Goal: Information Seeking & Learning: Learn about a topic

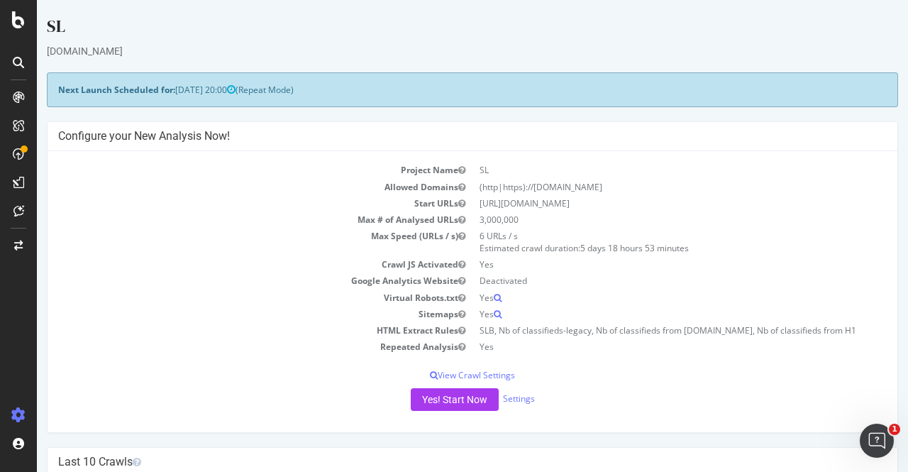
scroll to position [313, 0]
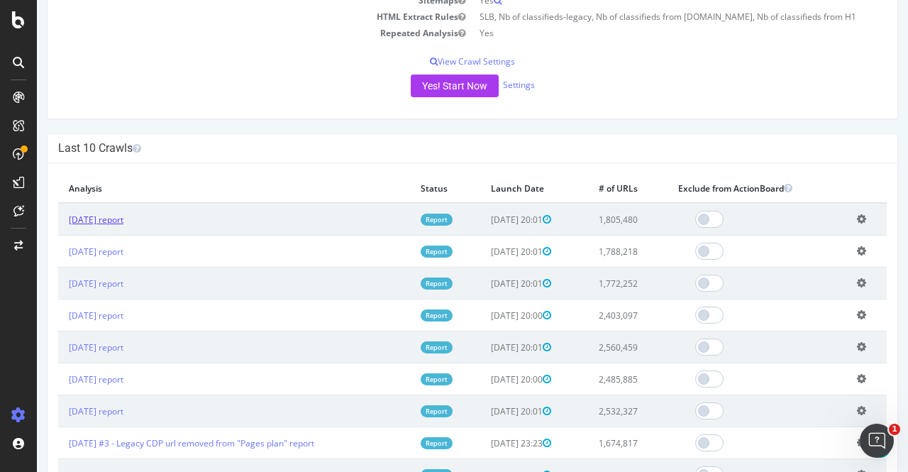
click at [109, 218] on link "2025 Sep. 5th report" at bounding box center [96, 219] width 55 height 12
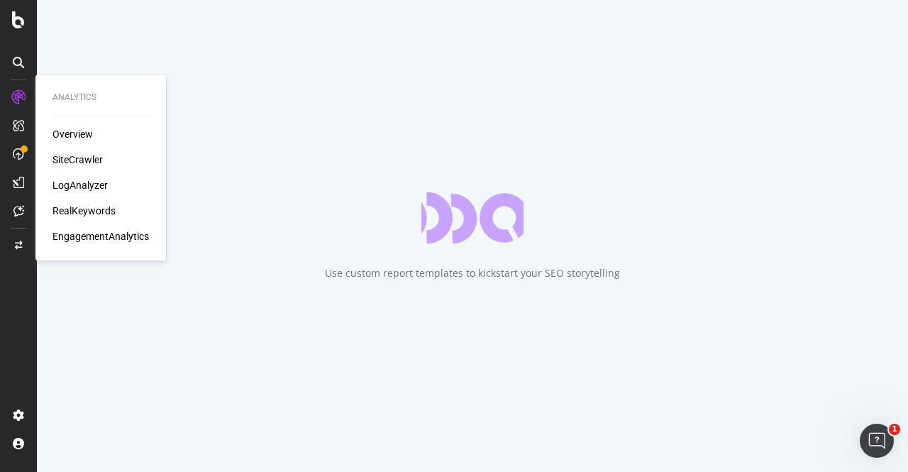
click at [74, 186] on div "LogAnalyzer" at bounding box center [79, 185] width 55 height 14
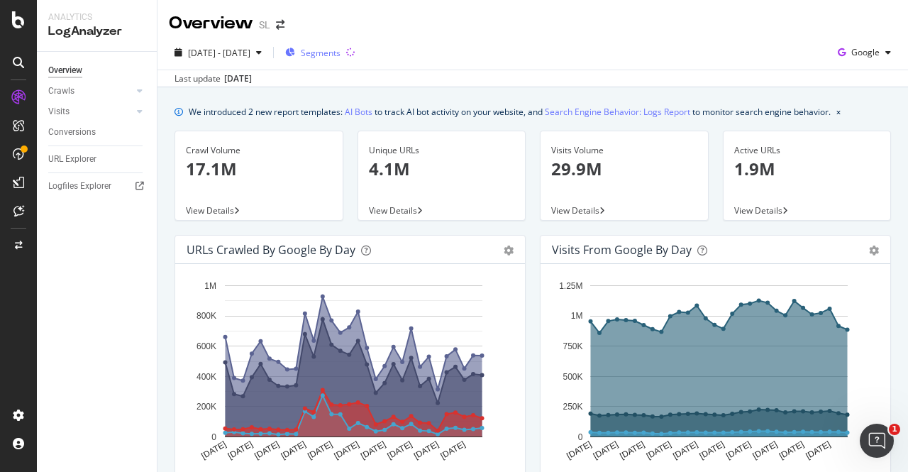
click at [329, 60] on div "Segments" at bounding box center [312, 52] width 55 height 21
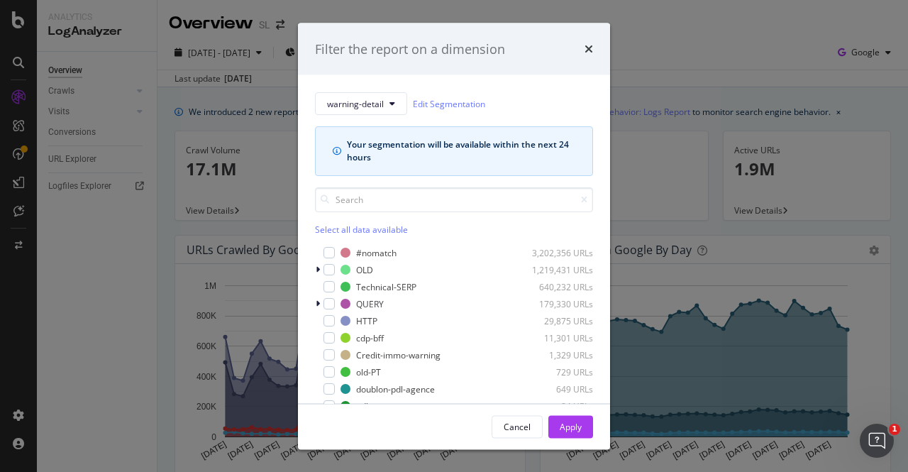
click at [313, 302] on div "warning-detail Edit Segmentation Your segmentation will be available within the…" at bounding box center [454, 239] width 312 height 328
click at [321, 303] on div "modal" at bounding box center [319, 303] width 9 height 14
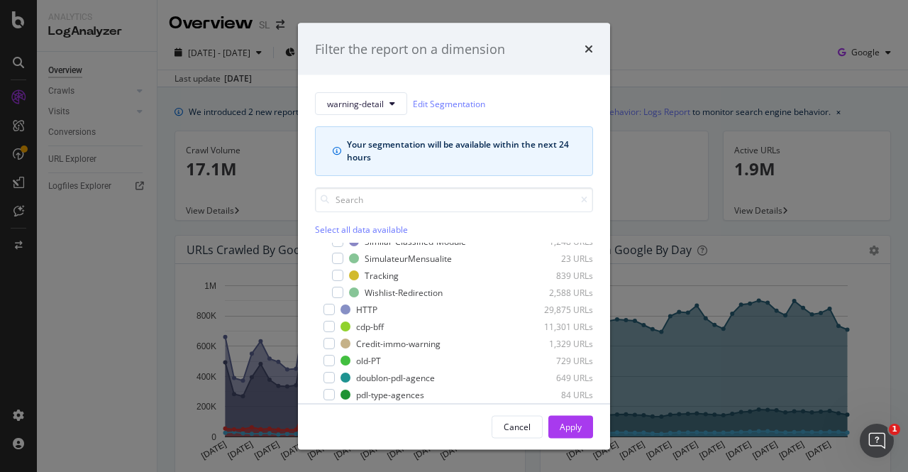
scroll to position [188, 0]
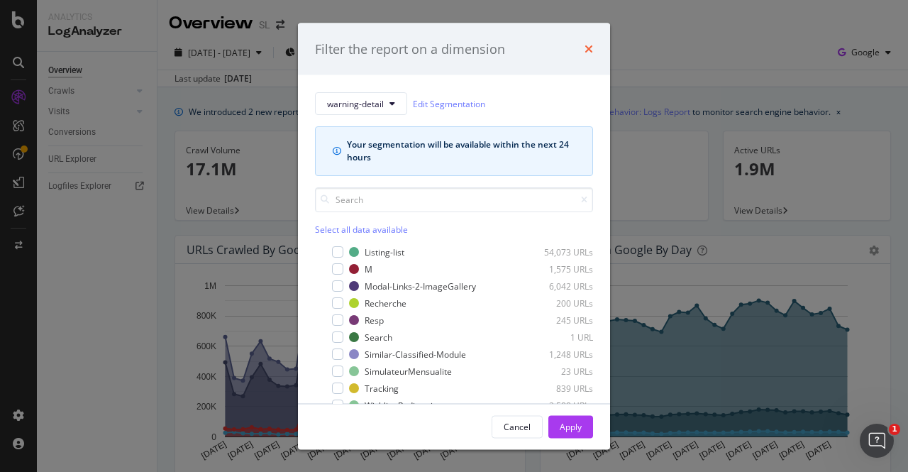
click at [591, 48] on icon "times" at bounding box center [588, 48] width 9 height 11
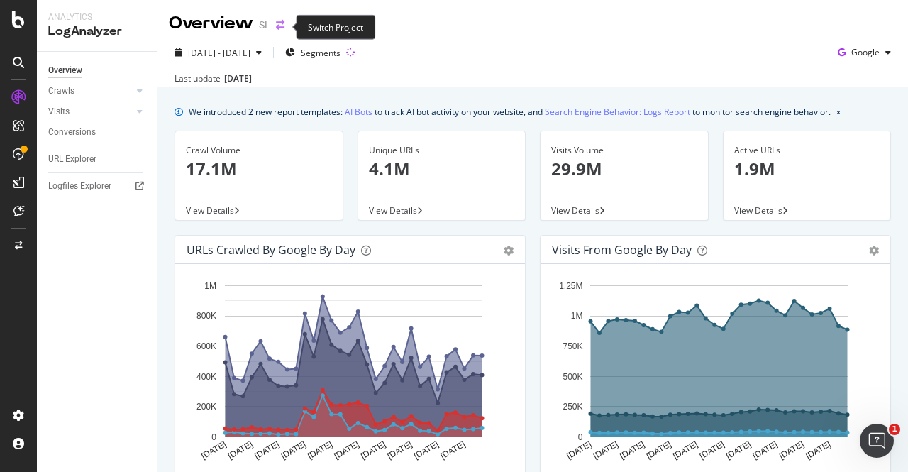
click at [283, 30] on icon "arrow-right-arrow-left" at bounding box center [280, 25] width 9 height 10
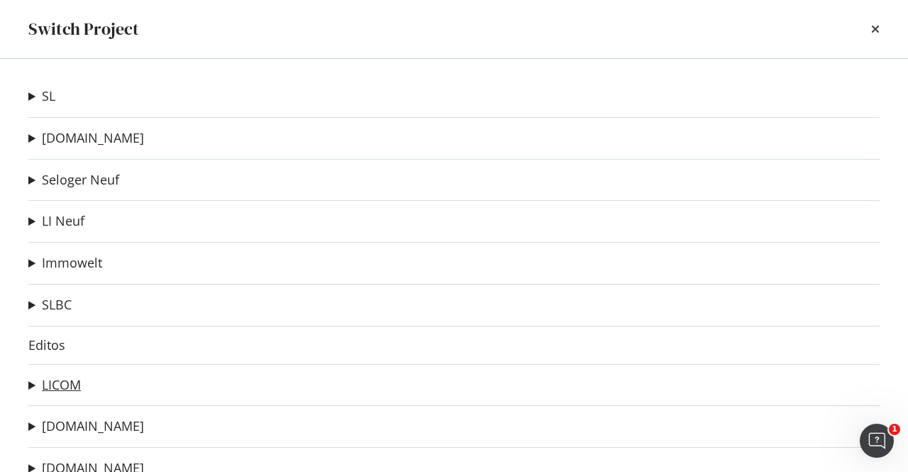
click at [61, 385] on link "LICOM" at bounding box center [61, 384] width 39 height 15
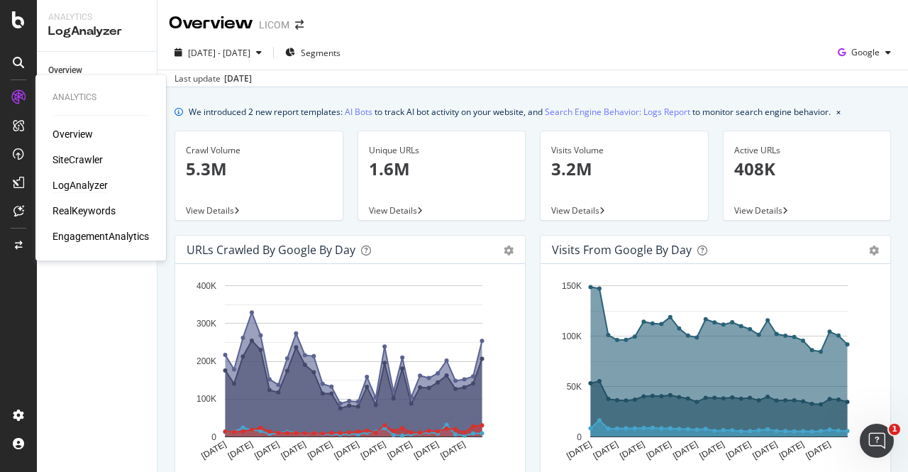
click at [84, 158] on div "SiteCrawler" at bounding box center [77, 159] width 50 height 14
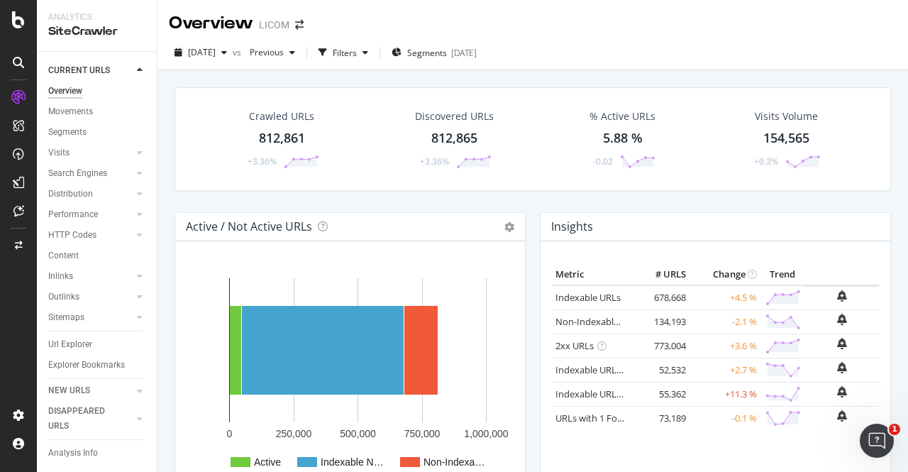
click at [457, 59] on div "Segments 2025-07-17" at bounding box center [433, 52] width 85 height 21
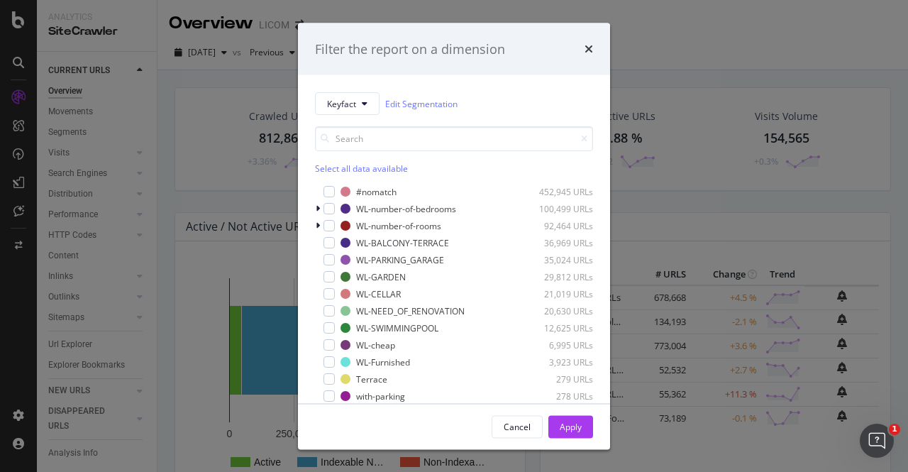
click at [675, 66] on div "Filter the report on a dimension Keyfact Edit Segmentation Select all data avai…" at bounding box center [454, 236] width 908 height 472
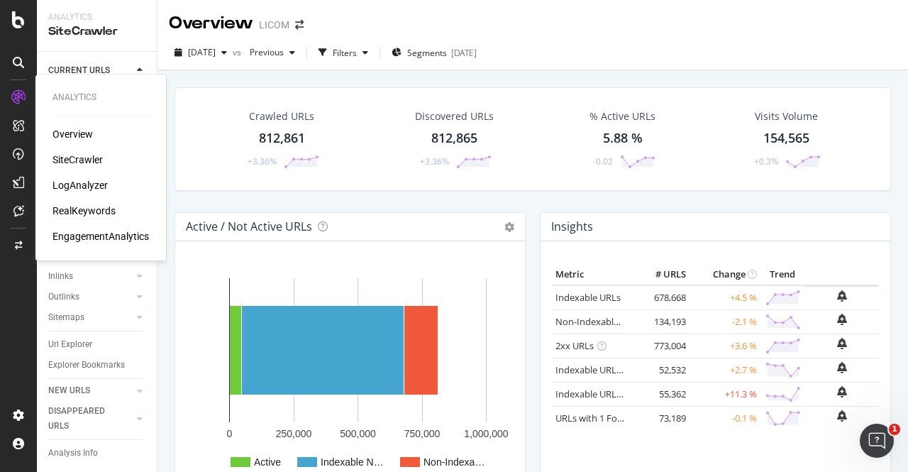
click at [91, 215] on div "RealKeywords" at bounding box center [83, 211] width 63 height 14
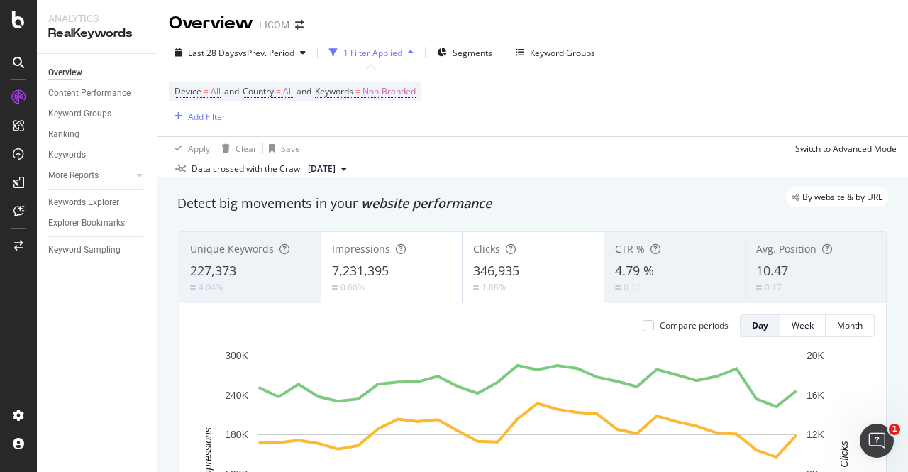
click at [199, 117] on div "Add Filter" at bounding box center [207, 117] width 38 height 12
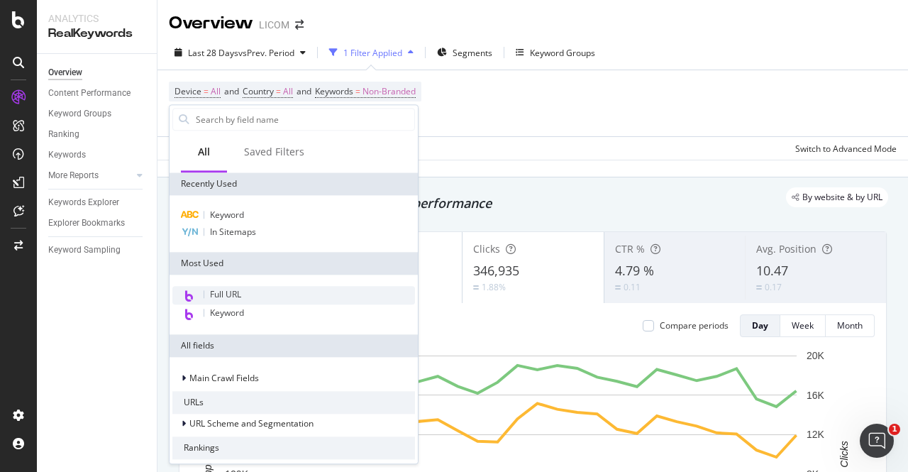
click at [249, 289] on div "Full URL" at bounding box center [293, 295] width 243 height 18
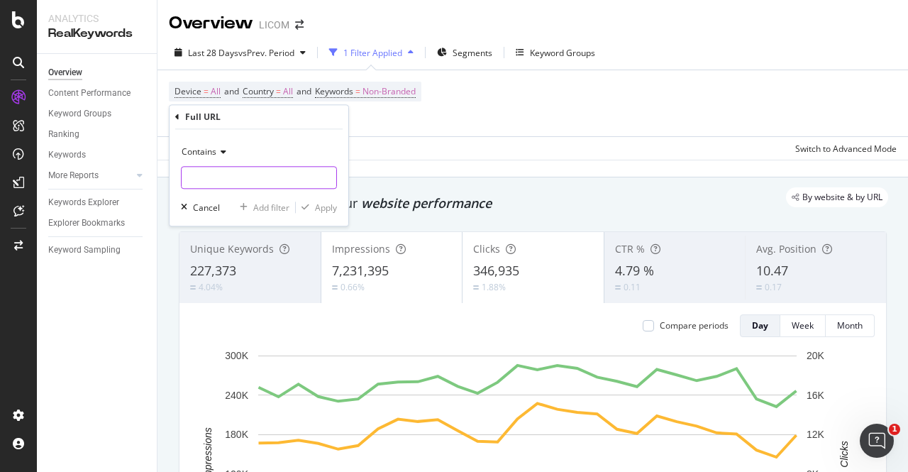
click at [221, 172] on input "text" at bounding box center [259, 177] width 155 height 23
type input "acces-handicape"
click at [326, 206] on div "Apply" at bounding box center [326, 207] width 22 height 12
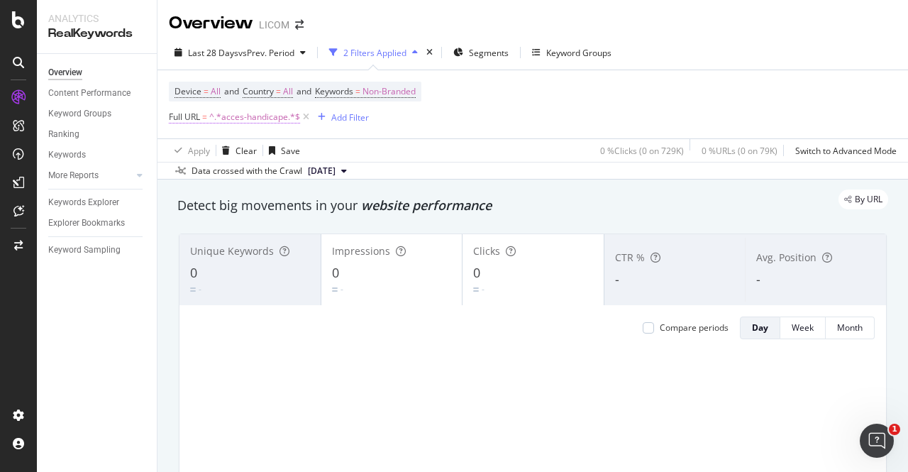
click at [255, 113] on span "^.*acces-handicape.*$" at bounding box center [254, 117] width 91 height 20
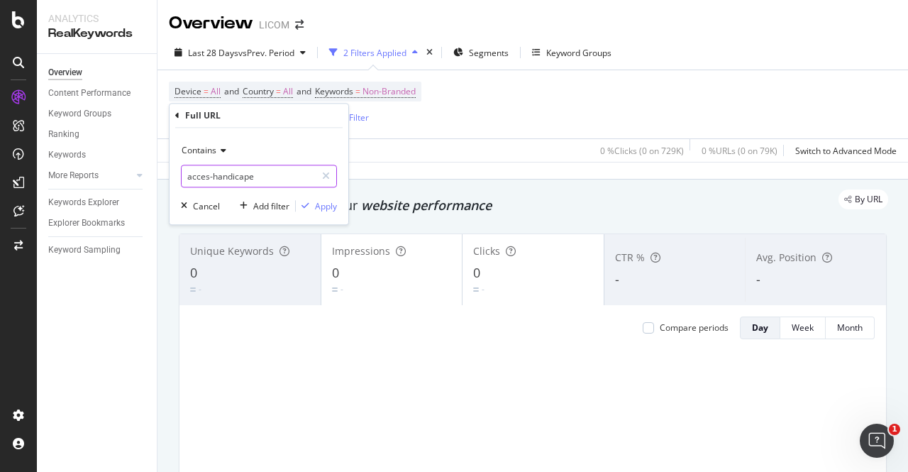
click at [223, 175] on input "acces-handicape" at bounding box center [249, 176] width 134 height 23
click at [216, 179] on input "ascenseur" at bounding box center [249, 176] width 134 height 23
click at [257, 172] on input "ascenceur" at bounding box center [249, 176] width 134 height 23
type input "ascenseur"
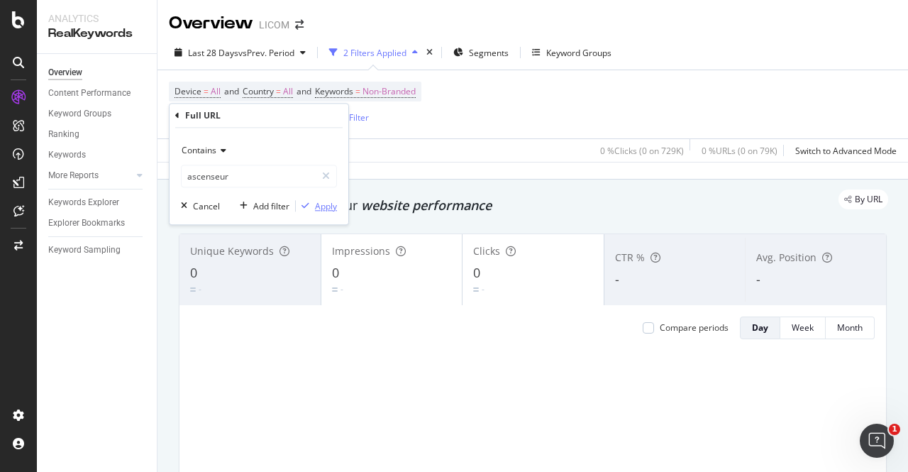
click at [330, 203] on div "Apply" at bounding box center [326, 206] width 22 height 12
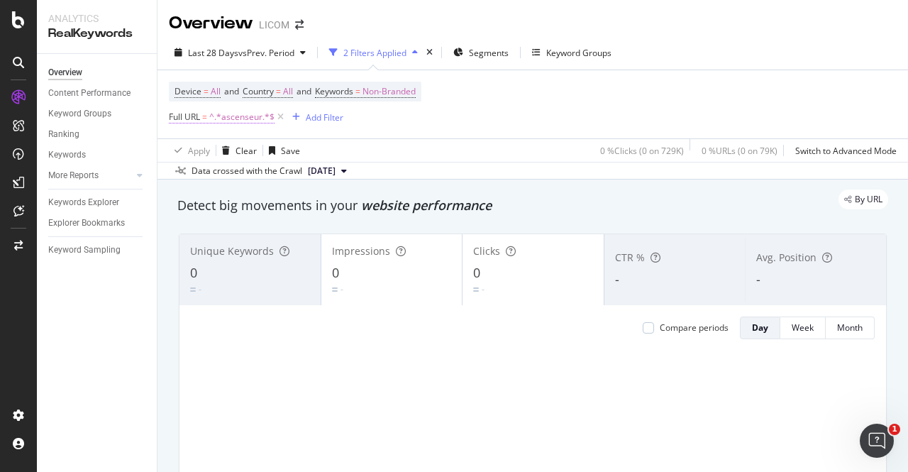
click at [249, 123] on span "^.*ascenseur.*$" at bounding box center [241, 117] width 65 height 20
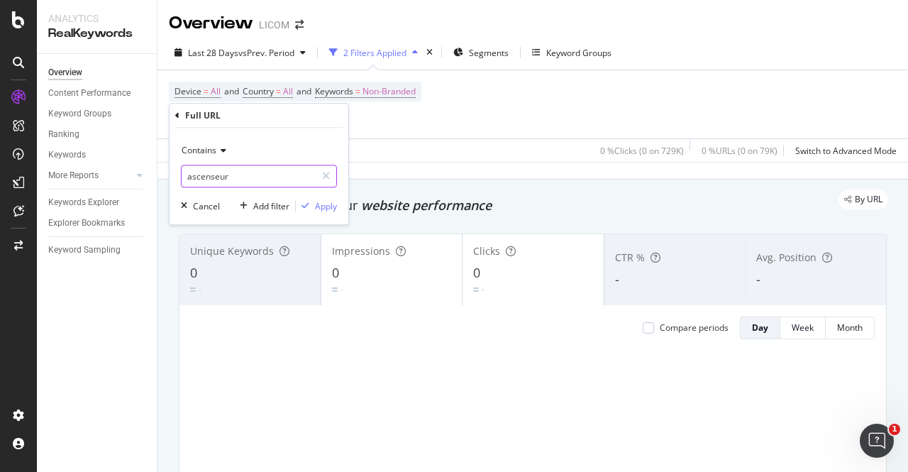
click at [236, 179] on input "ascenseur" at bounding box center [249, 176] width 134 height 23
type input "hotel"
click at [333, 206] on div "Apply" at bounding box center [326, 206] width 22 height 12
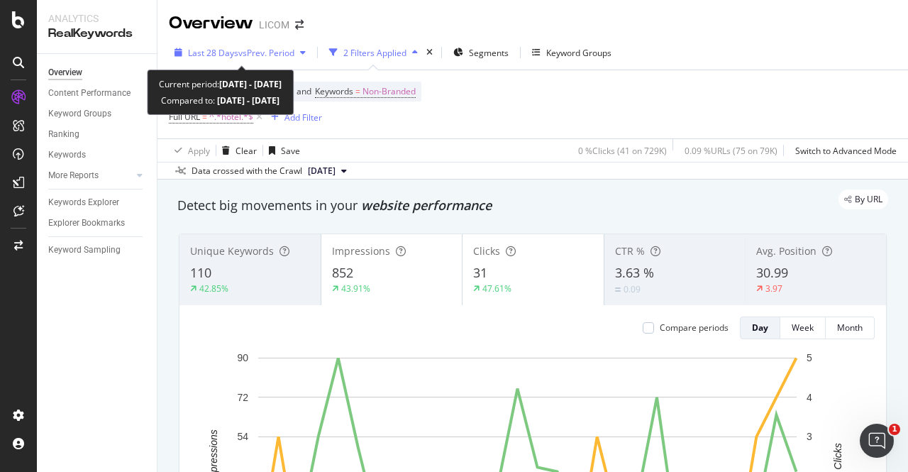
click at [235, 48] on span "Last 28 Days" at bounding box center [213, 53] width 50 height 12
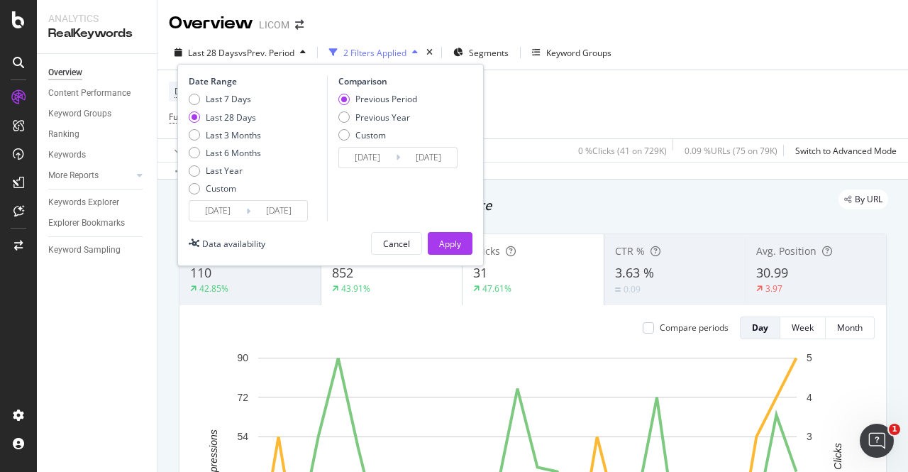
click at [674, 46] on div "Last 28 Days vs Prev. Period 2 Filters Applied Segments Keyword Groups Date Ran…" at bounding box center [532, 55] width 750 height 28
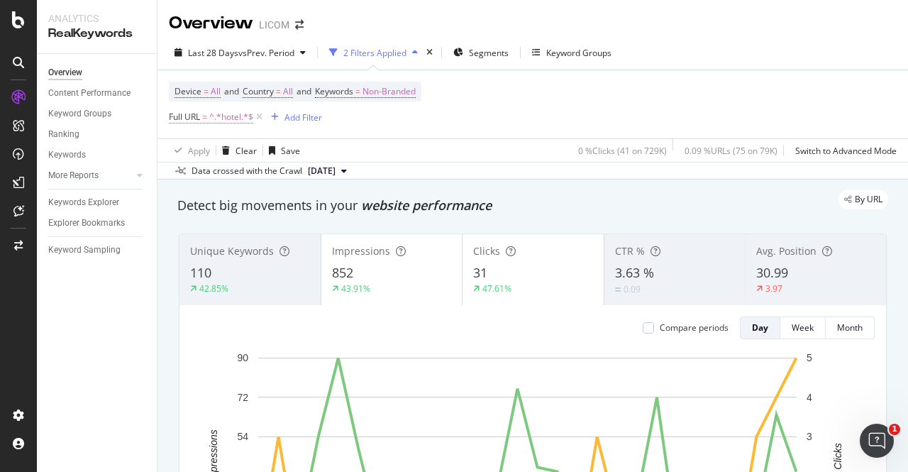
click at [221, 118] on span "^.*hotel.*$" at bounding box center [231, 117] width 44 height 20
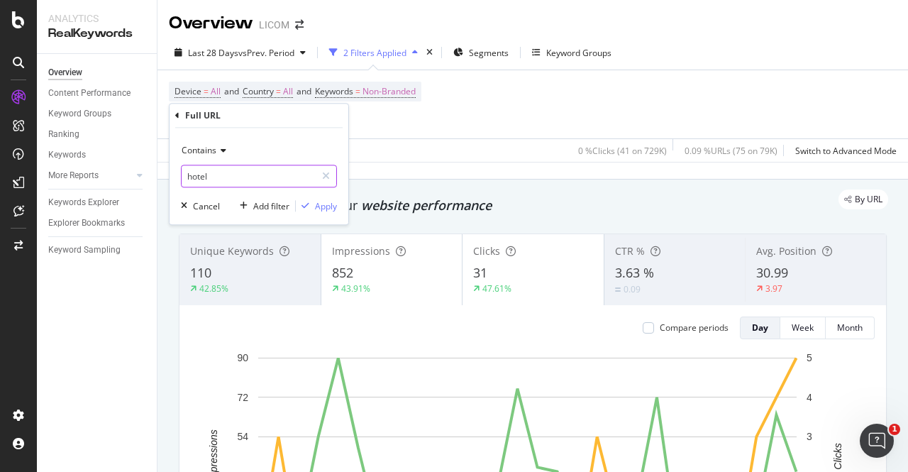
click at [213, 180] on input "hotel" at bounding box center [249, 176] width 134 height 23
type input "f"
type input "foret"
click at [326, 207] on div "Apply" at bounding box center [326, 206] width 22 height 12
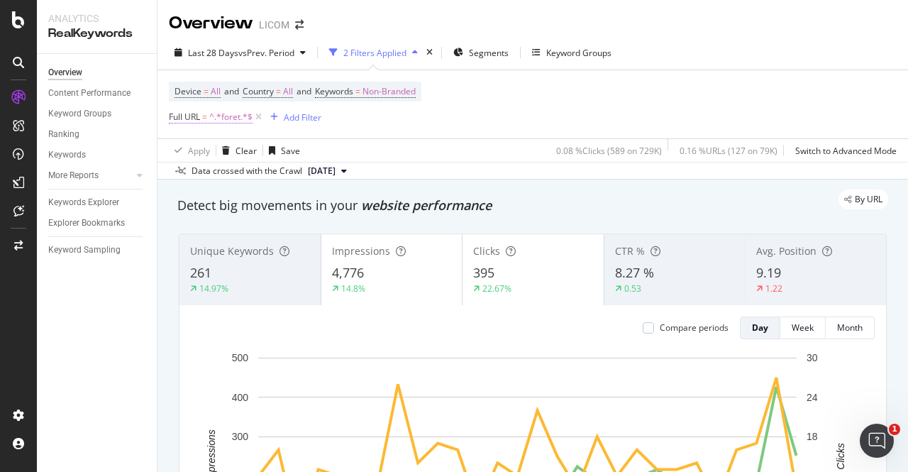
click at [224, 120] on span "^.*foret.*$" at bounding box center [230, 117] width 43 height 20
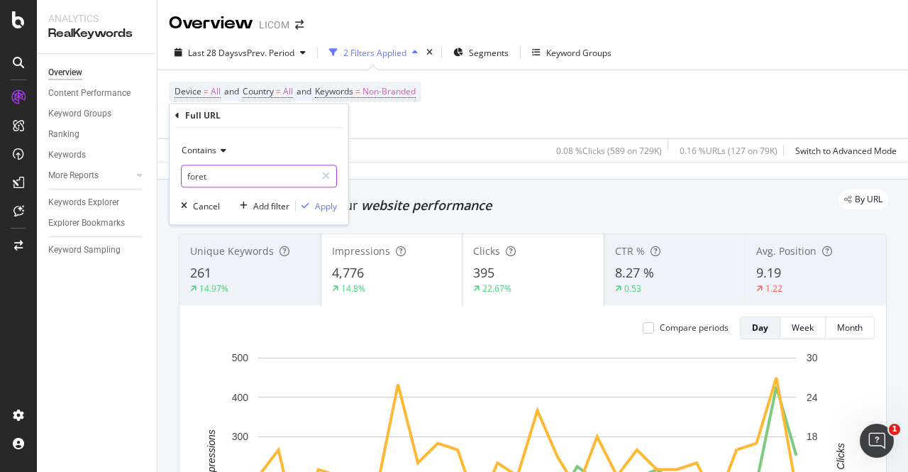
click at [187, 177] on input "foret" at bounding box center [249, 176] width 134 height 23
type input "achat/foret"
click at [323, 208] on div "Apply" at bounding box center [326, 206] width 22 height 12
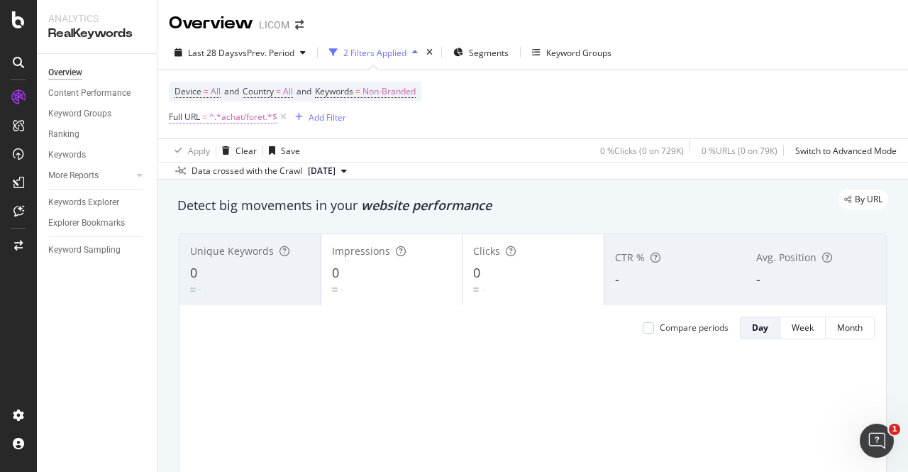
click at [230, 119] on span "^.*achat/foret.*$" at bounding box center [243, 117] width 68 height 20
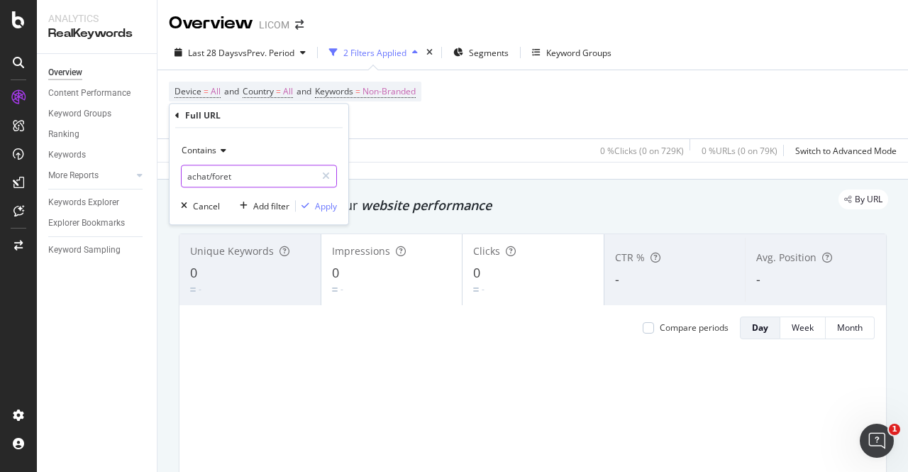
click at [194, 181] on input "achat/foret" at bounding box center [249, 176] width 134 height 23
click at [195, 181] on input "achat/foret" at bounding box center [249, 176] width 134 height 23
type input "vente/foret"
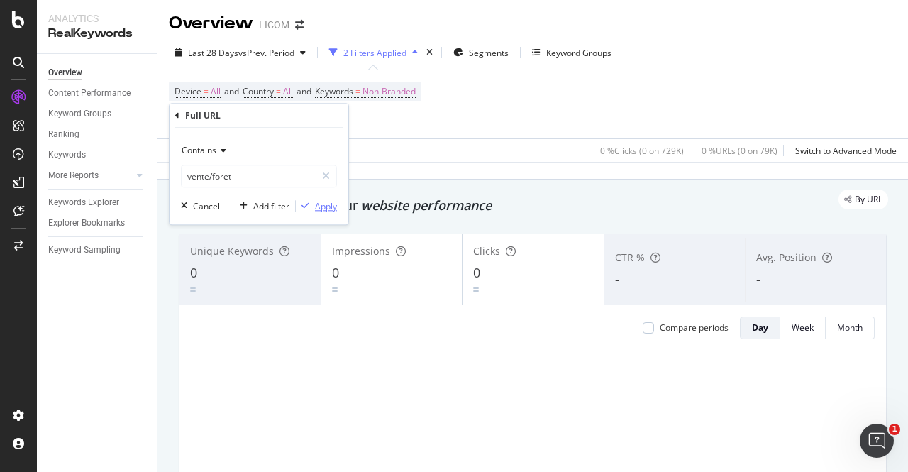
click at [323, 209] on div "Apply" at bounding box center [326, 206] width 22 height 12
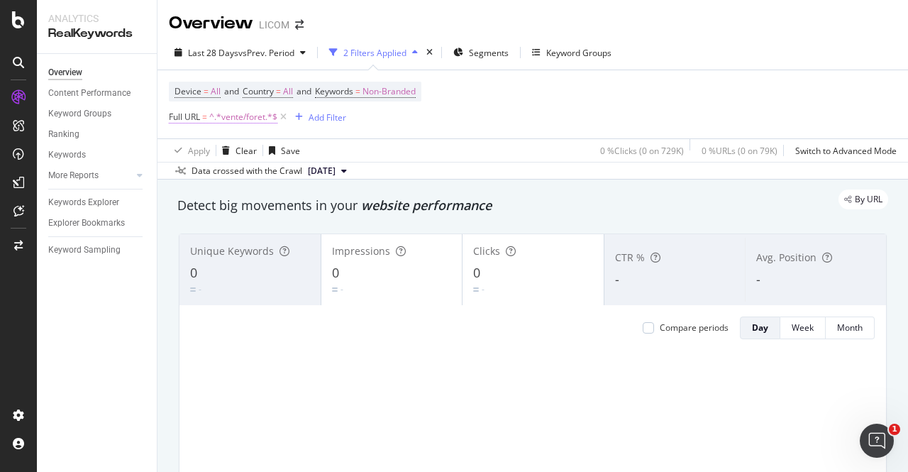
click at [252, 120] on span "^.*vente/foret.*$" at bounding box center [243, 117] width 68 height 20
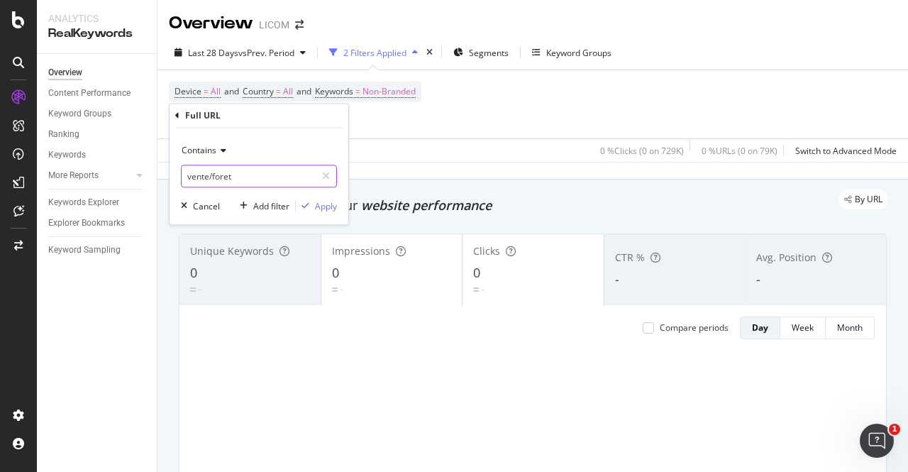
click at [228, 177] on input "vente/foret" at bounding box center [249, 176] width 134 height 23
type input "penthouse"
click at [326, 205] on div "Apply" at bounding box center [326, 206] width 22 height 12
